Goal: Information Seeking & Learning: Learn about a topic

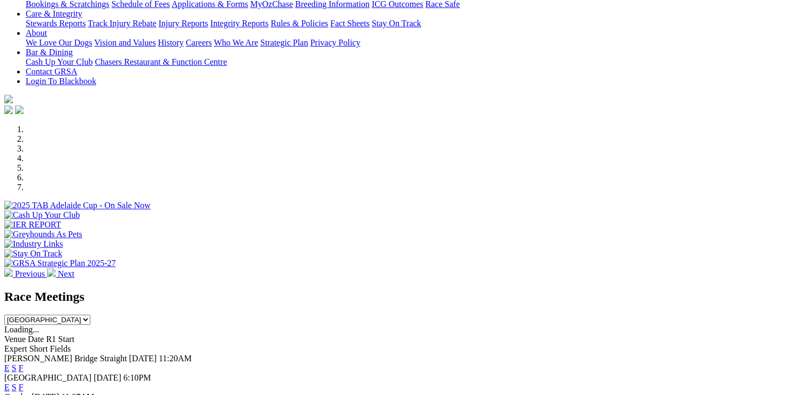
scroll to position [258, 0]
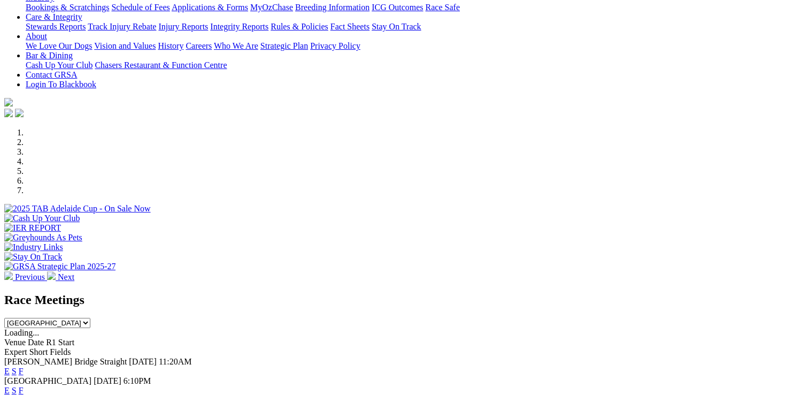
click at [10, 386] on link "E" at bounding box center [6, 390] width 5 height 9
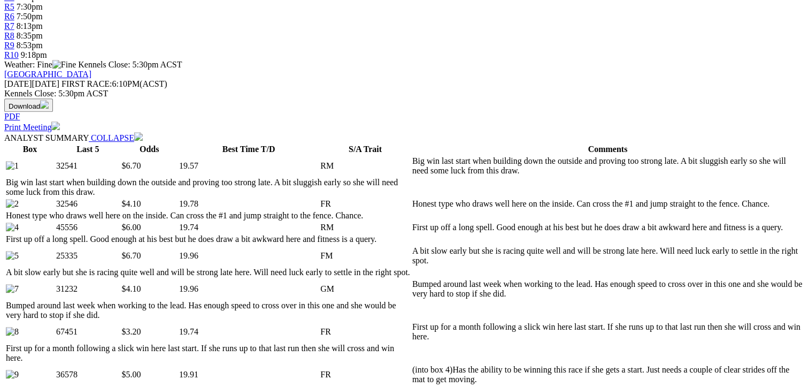
drag, startPoint x: 808, startPoint y: 53, endPoint x: 812, endPoint y: 76, distance: 23.3
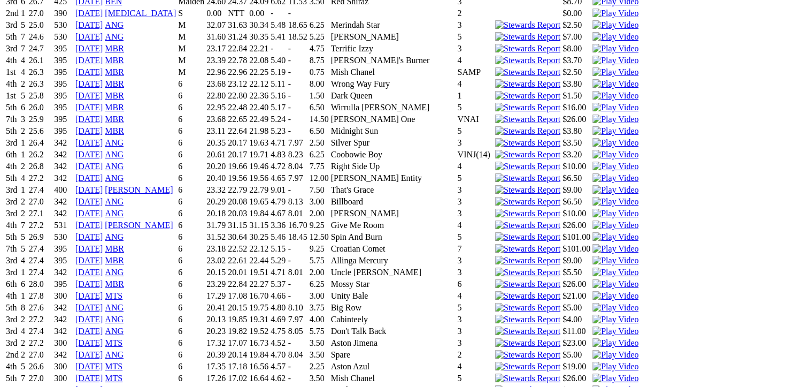
scroll to position [0, 0]
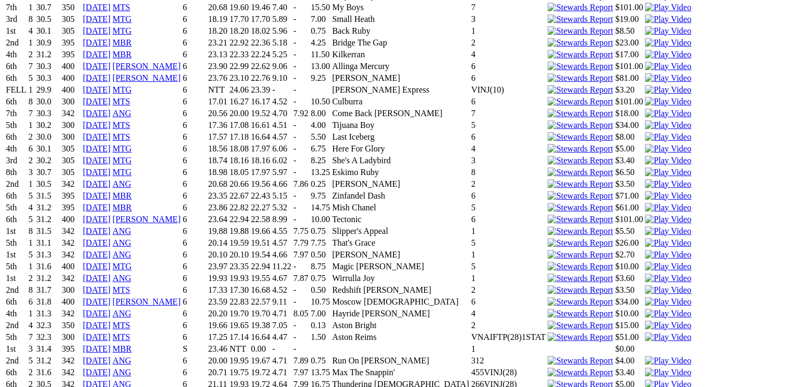
scroll to position [3473, 0]
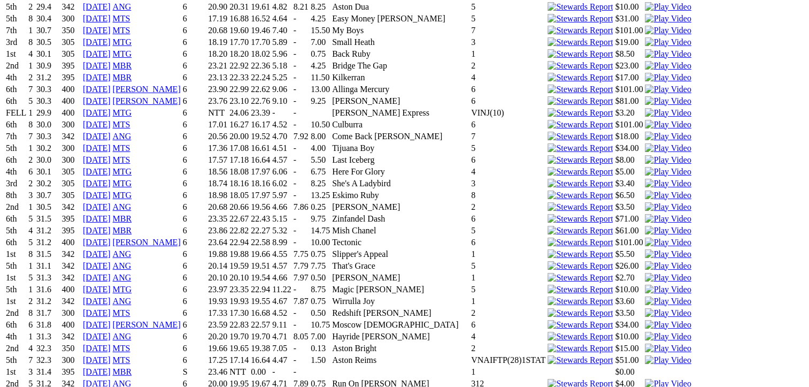
scroll to position [3497, 0]
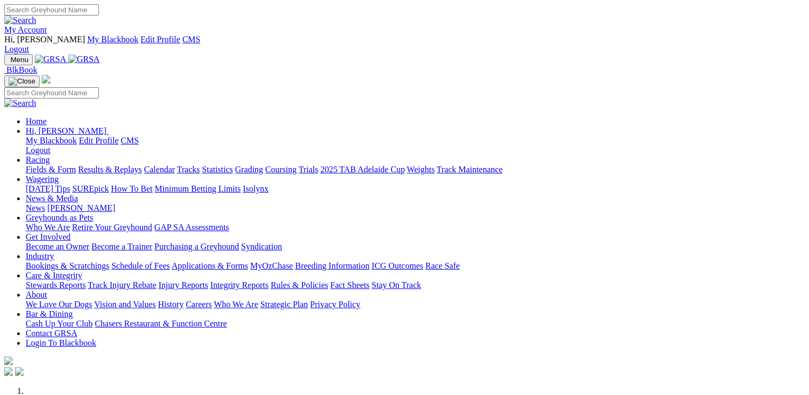
scroll to position [353, 0]
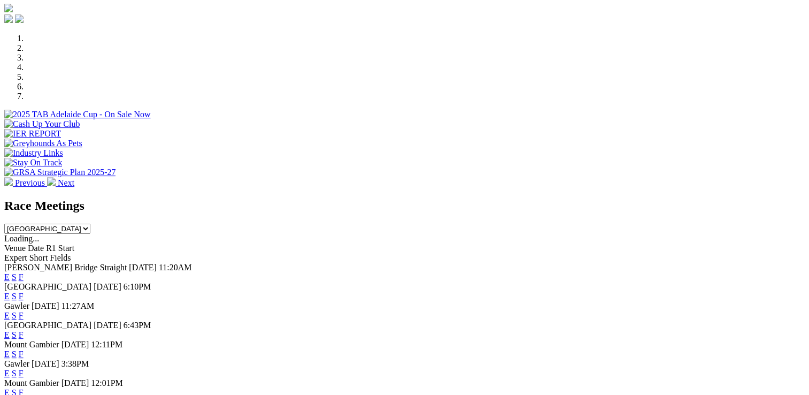
click at [10, 292] on link "E" at bounding box center [6, 296] width 5 height 9
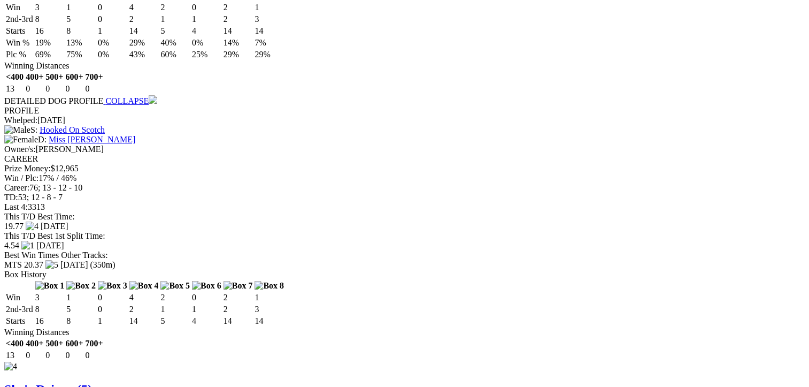
scroll to position [3738, 0]
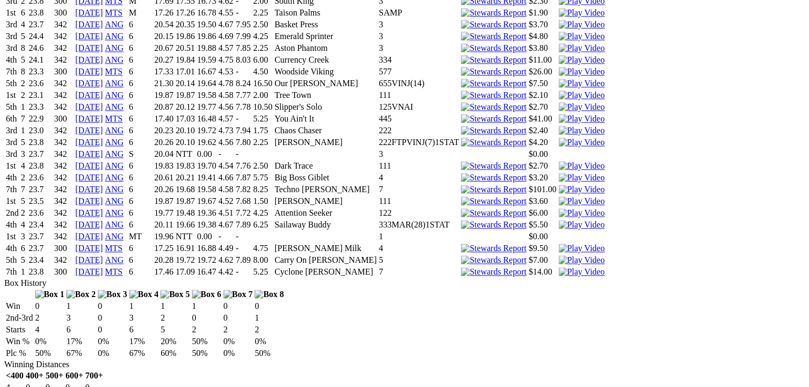
scroll to position [1389, 0]
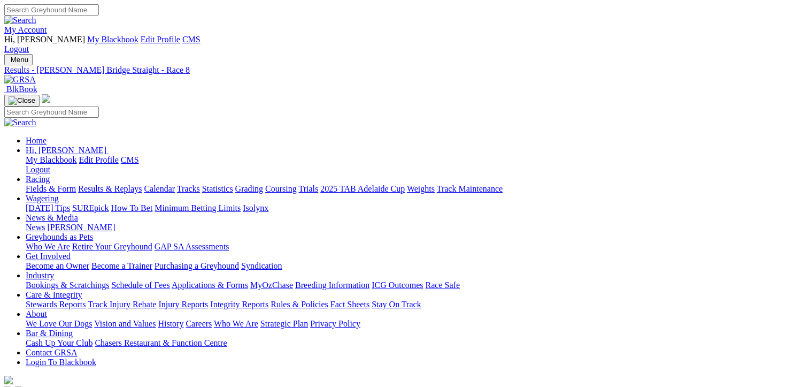
click at [65, 184] on link "Fields & Form" at bounding box center [51, 188] width 50 height 9
